Goal: Find specific page/section: Find specific page/section

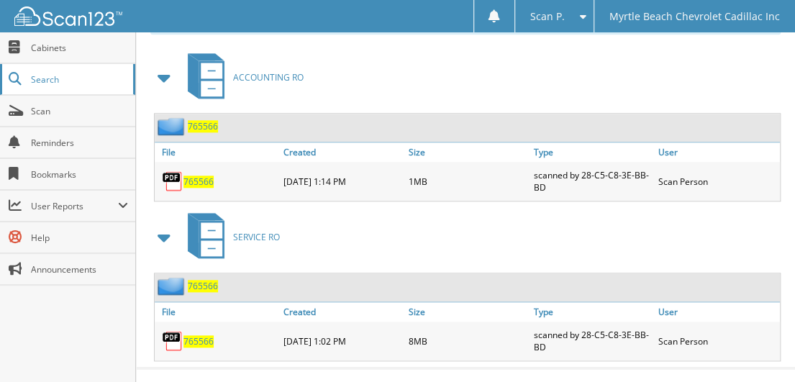
click at [73, 74] on span "Search" at bounding box center [78, 79] width 95 height 12
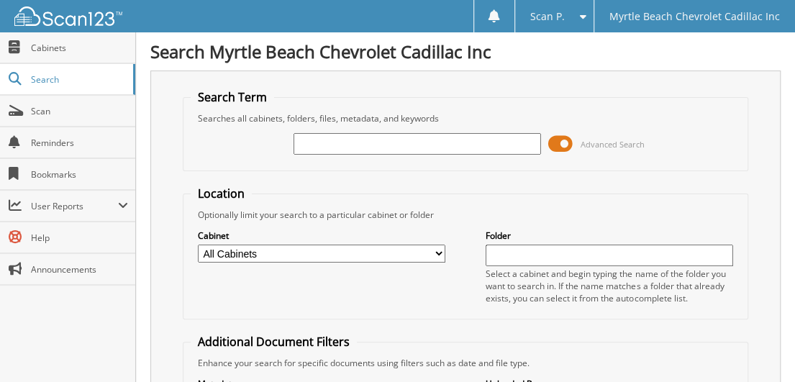
click at [356, 143] on input "text" at bounding box center [418, 144] width 248 height 22
type input "770815"
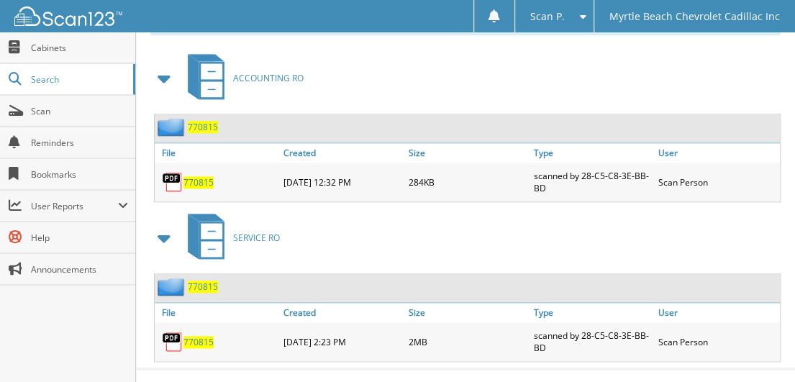
scroll to position [643, 0]
click at [194, 335] on span "770815" at bounding box center [199, 341] width 30 height 12
